Goal: Information Seeking & Learning: Check status

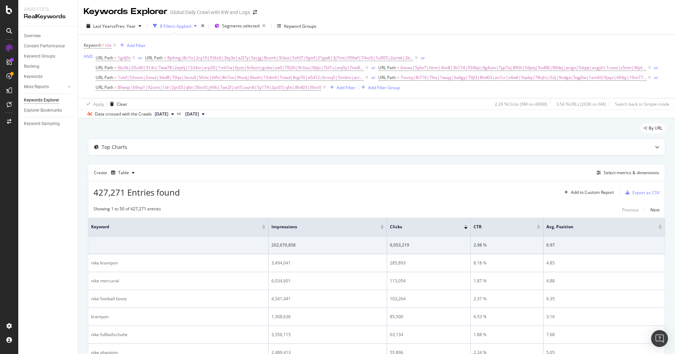
click at [185, 38] on div "Keyword ≠ n/a Add Filter AND URL Path = 1gdj0z or URL Path = 8y4mg|8v1lx|2cy10|…" at bounding box center [377, 66] width 586 height 63
click at [610, 171] on div "Select metrics & dimensions" at bounding box center [632, 173] width 56 height 6
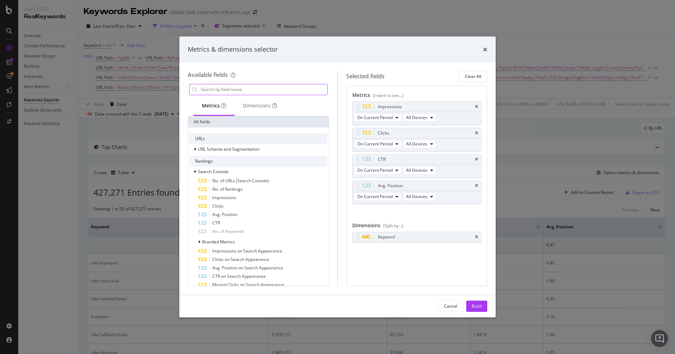
click at [269, 90] on input "modal" at bounding box center [263, 89] width 127 height 11
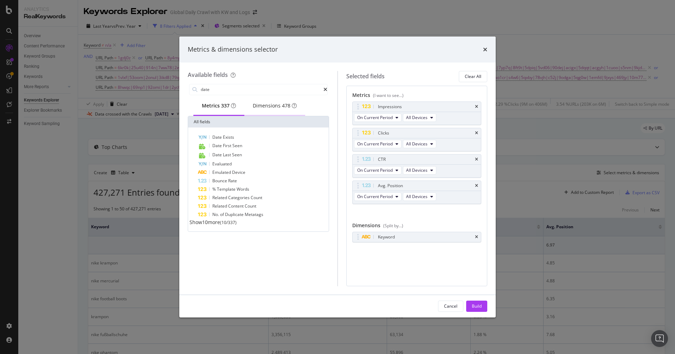
click at [275, 107] on div "Dimensions 478" at bounding box center [275, 105] width 44 height 7
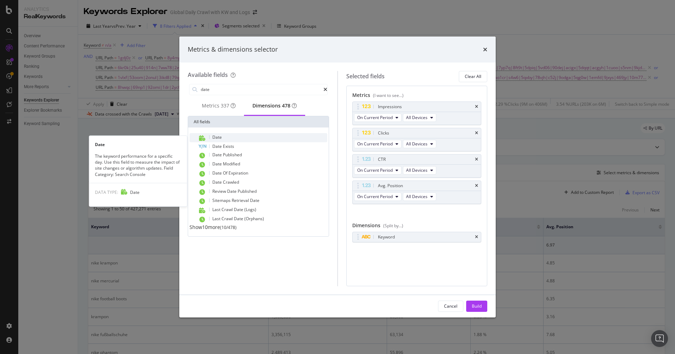
click at [220, 139] on span "Date" at bounding box center [216, 137] width 9 height 6
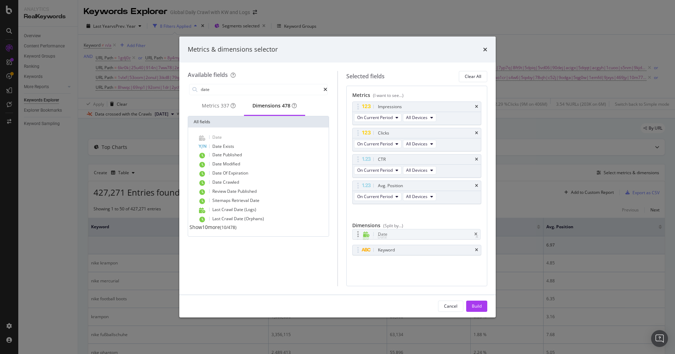
drag, startPoint x: 359, startPoint y: 248, endPoint x: 358, endPoint y: 234, distance: 14.1
click at [358, 234] on body "Analytics RealKeywords Overview Content Performance Keyword Groups Ranking Keyw…" at bounding box center [337, 177] width 675 height 354
click at [476, 249] on icon "times" at bounding box center [476, 251] width 3 height 4
click at [453, 264] on div "Metrics (I want to see...) Impressions On Current Period All Devices Clicks On …" at bounding box center [416, 186] width 141 height 201
click at [229, 90] on input "date" at bounding box center [261, 89] width 123 height 11
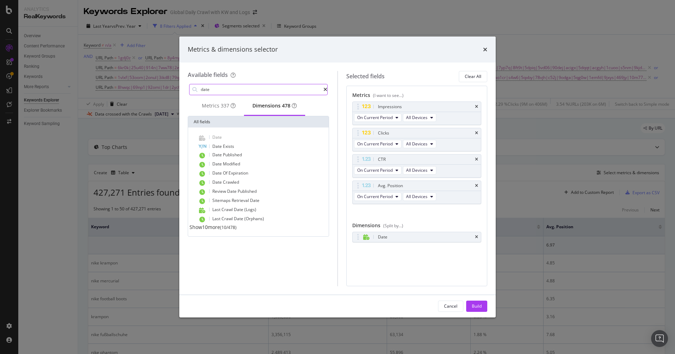
click at [229, 90] on input "date" at bounding box center [261, 89] width 123 height 11
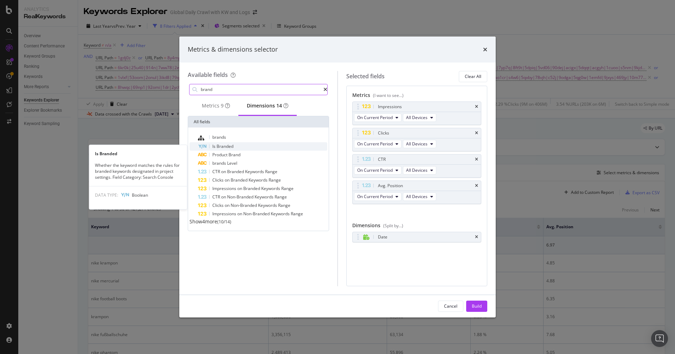
type input "brand"
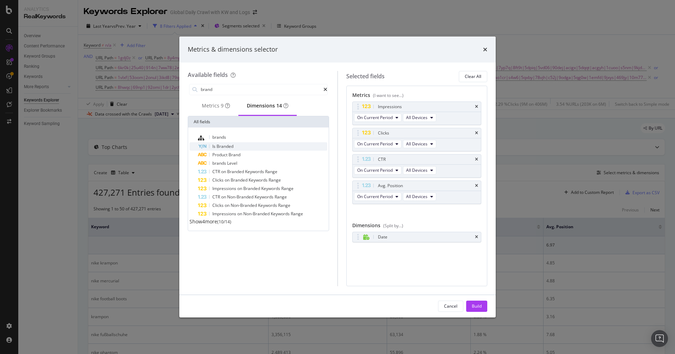
click at [219, 149] on span "Branded" at bounding box center [225, 146] width 17 height 6
drag, startPoint x: 384, startPoint y: 246, endPoint x: 391, endPoint y: 249, distance: 6.9
click at [391, 249] on body "Analytics RealKeywords Overview Content Performance Keyword Groups Ranking Keyw…" at bounding box center [337, 177] width 675 height 354
click at [474, 310] on div "Build" at bounding box center [477, 306] width 10 height 11
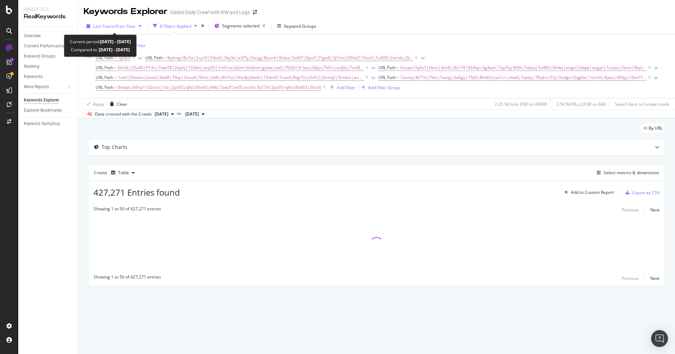
click at [123, 26] on span "vs Prev. Year" at bounding box center [123, 26] width 24 height 6
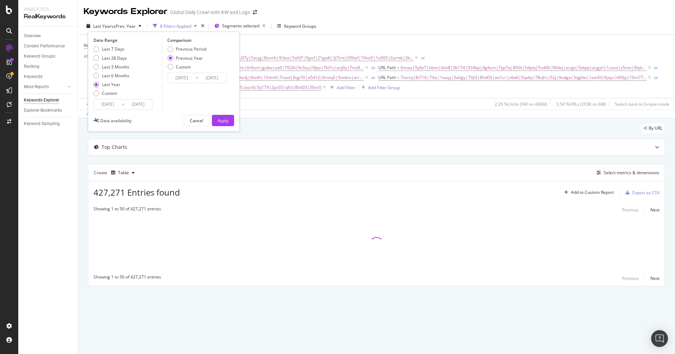
click at [109, 104] on input "[DATE]" at bounding box center [108, 104] width 28 height 10
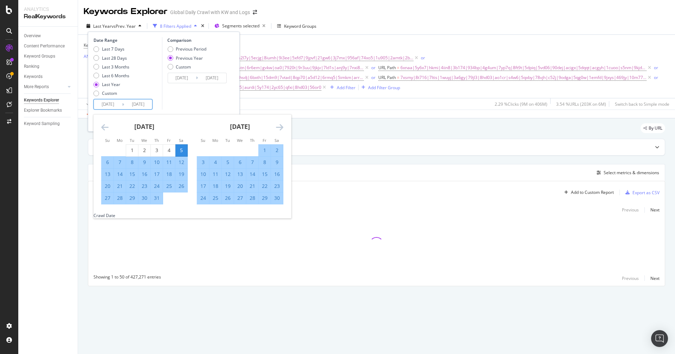
click at [105, 129] on icon "Move backward to switch to the previous month." at bounding box center [104, 127] width 7 height 8
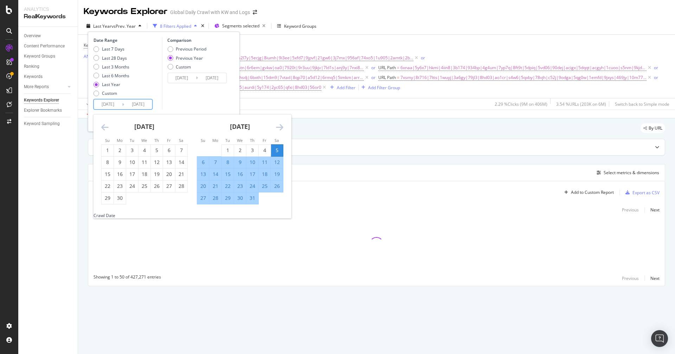
click at [105, 129] on icon "Move backward to switch to the previous month." at bounding box center [104, 127] width 7 height 8
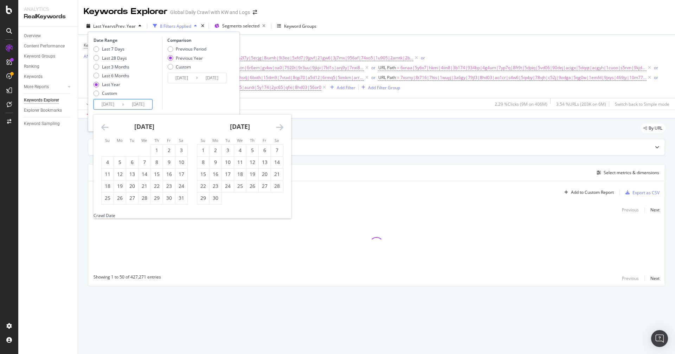
click at [105, 129] on icon "Move backward to switch to the previous month." at bounding box center [104, 127] width 7 height 8
click at [287, 131] on div "[DATE] 1 2 3 4 5 6 7 8 9 10 11 12 13 14 15 16 17 18 19 20 21 22 23 24 25 26 27 …" at bounding box center [240, 160] width 96 height 90
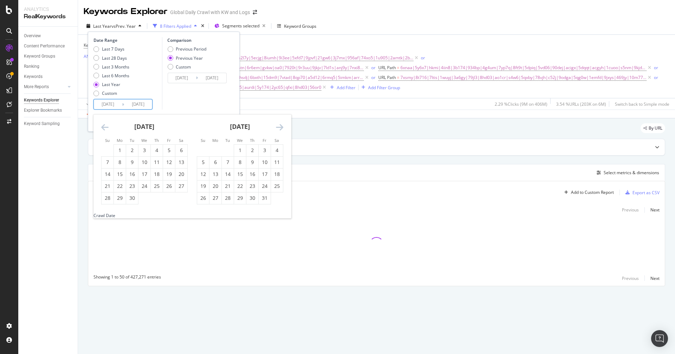
click at [279, 128] on icon "Move forward to switch to the next month." at bounding box center [279, 127] width 7 height 8
click at [276, 149] on div "1" at bounding box center [277, 150] width 12 height 7
type input "[DATE]"
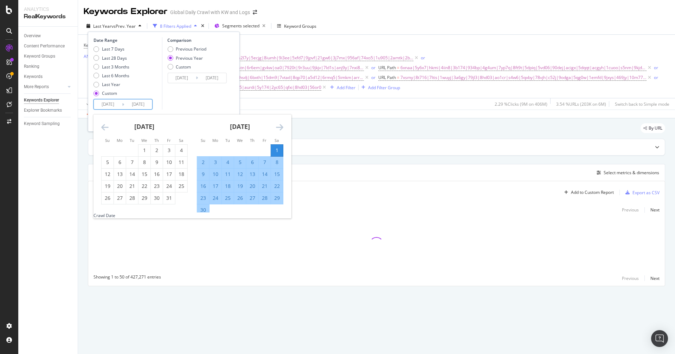
click at [278, 128] on icon "Move forward to switch to the next month." at bounding box center [279, 127] width 7 height 8
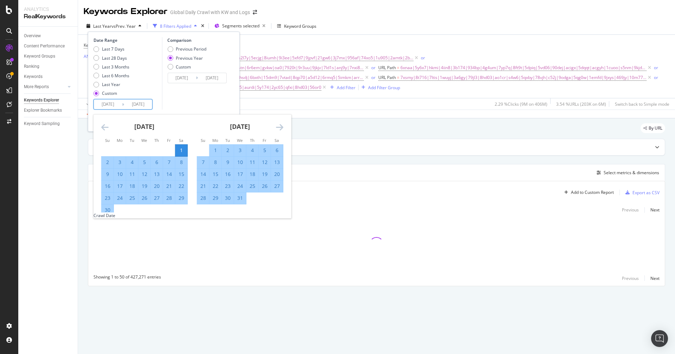
click at [278, 128] on icon "Move forward to switch to the next month." at bounding box center [279, 127] width 7 height 8
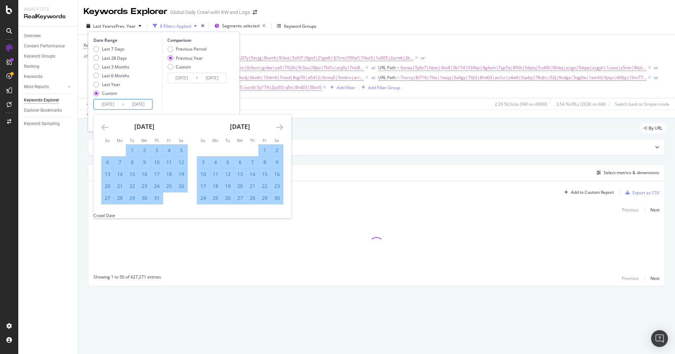
click at [278, 128] on icon "Move forward to switch to the next month." at bounding box center [279, 127] width 7 height 8
